Goal: Task Accomplishment & Management: Use online tool/utility

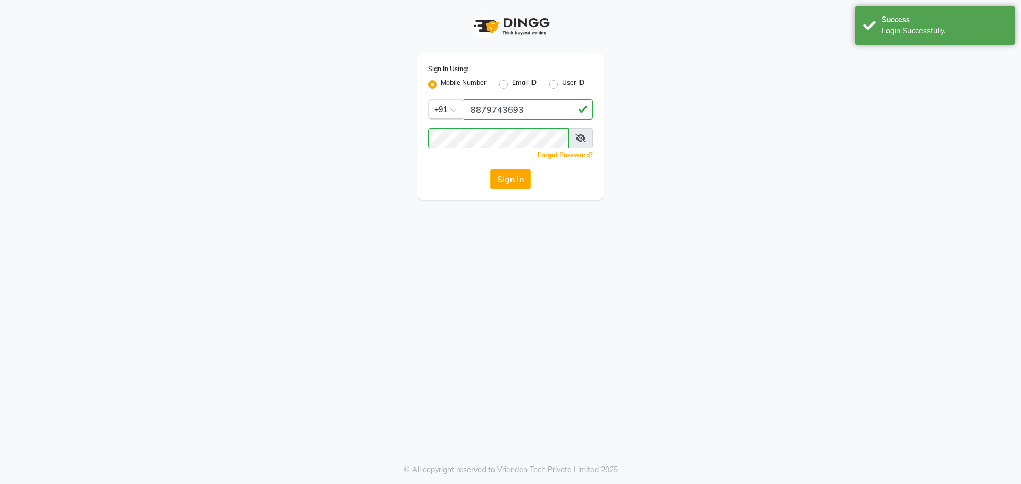
select select "5930"
select select "service"
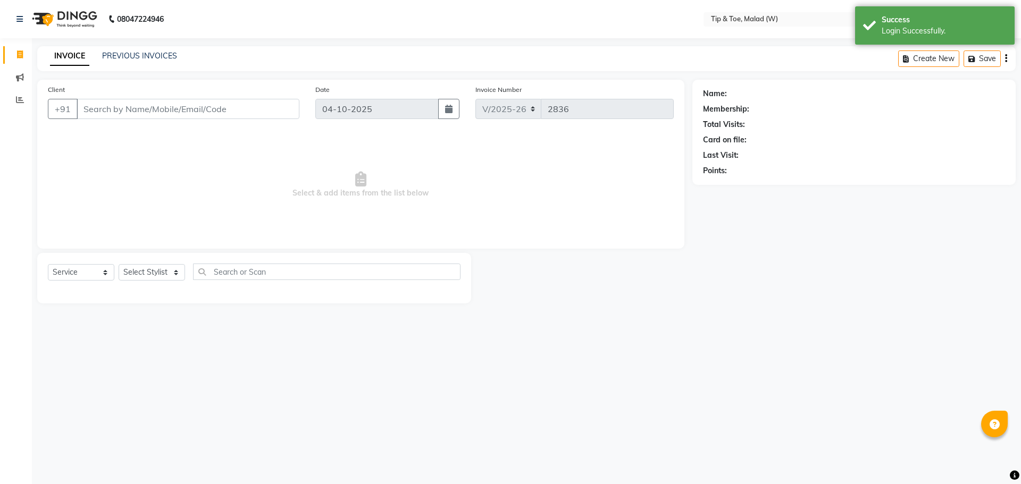
select select "en"
